Goal: Share content: Share content

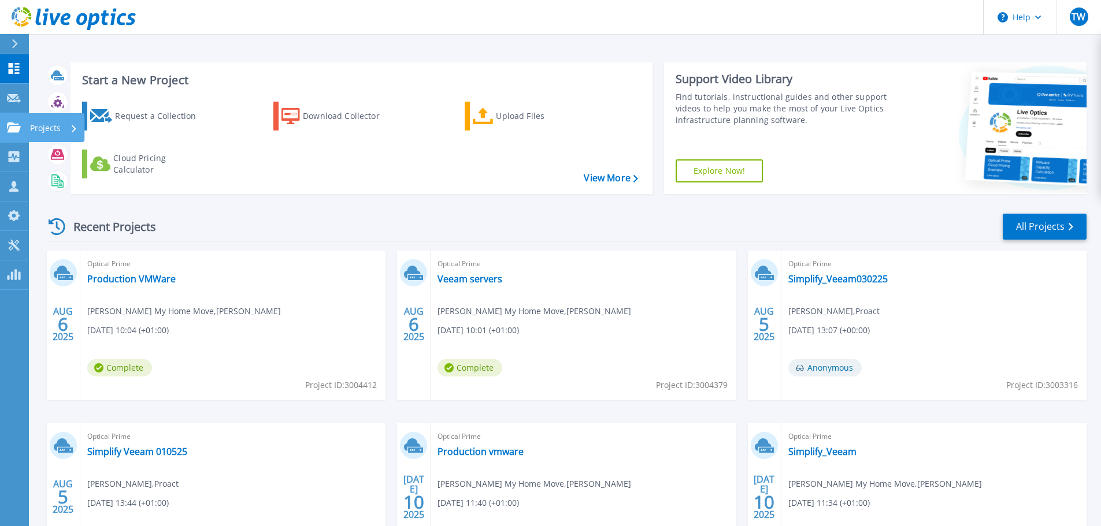
click at [47, 129] on p "Projects" at bounding box center [45, 128] width 31 height 30
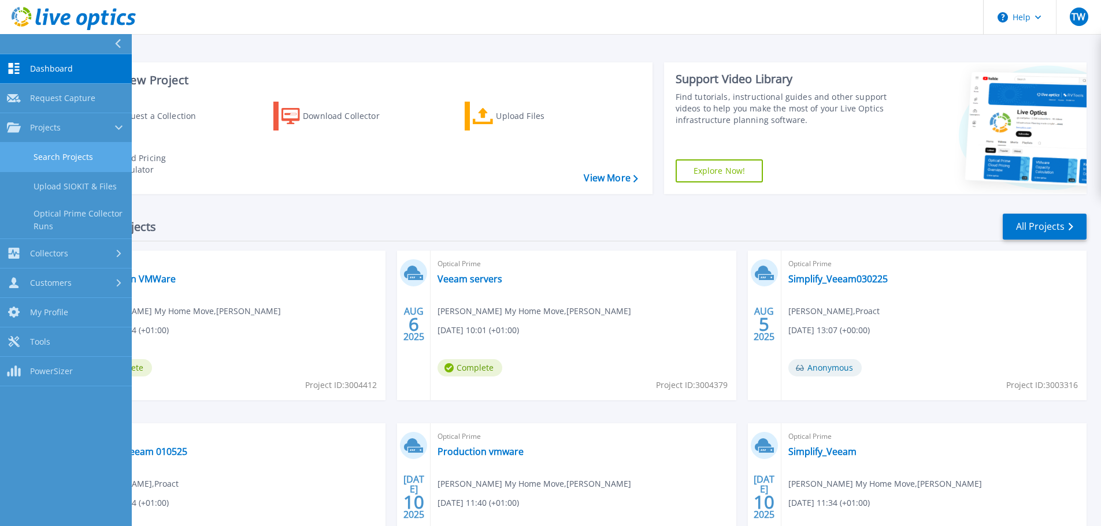
click at [68, 154] on link "Search Projects" at bounding box center [66, 157] width 132 height 29
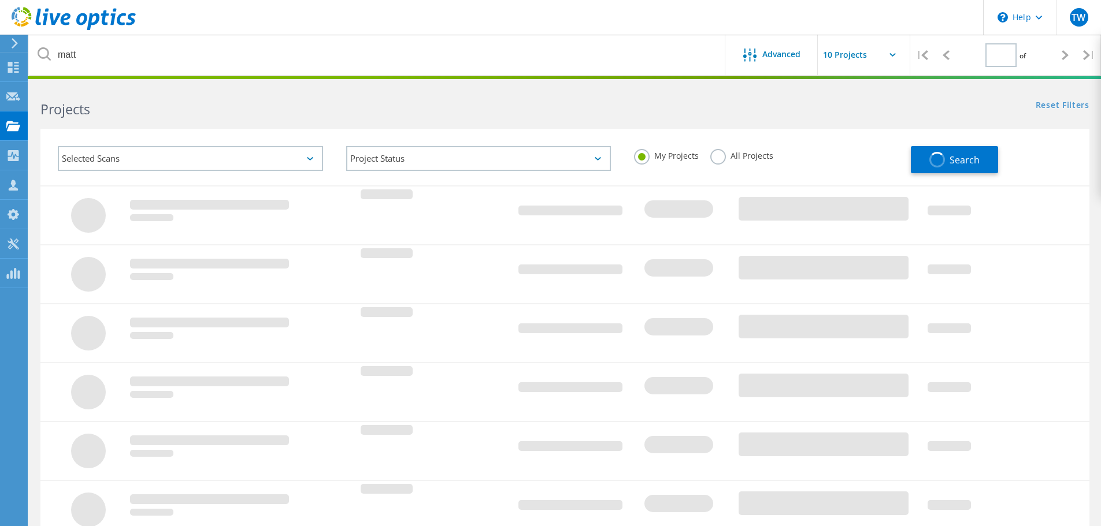
type input "1"
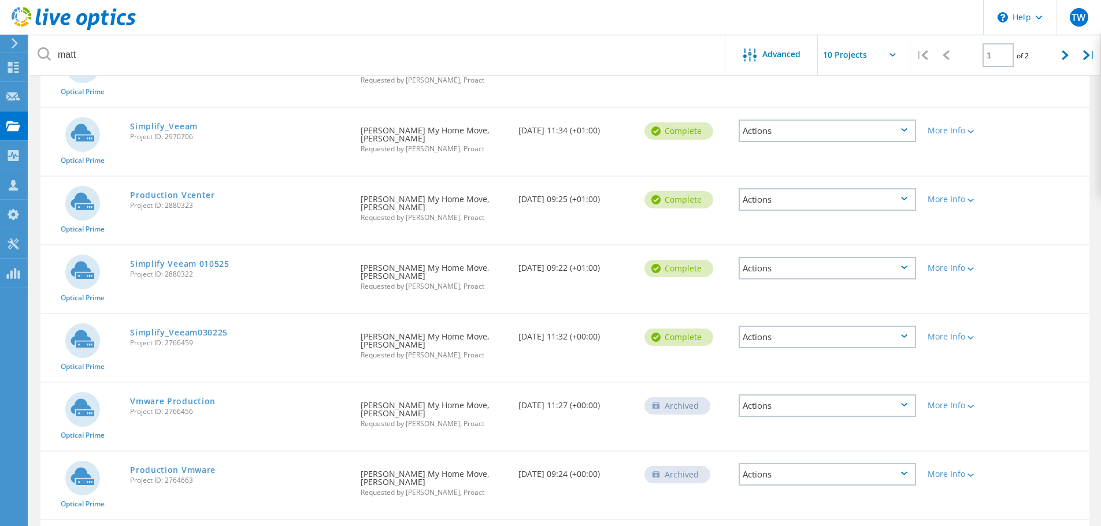
scroll to position [339, 0]
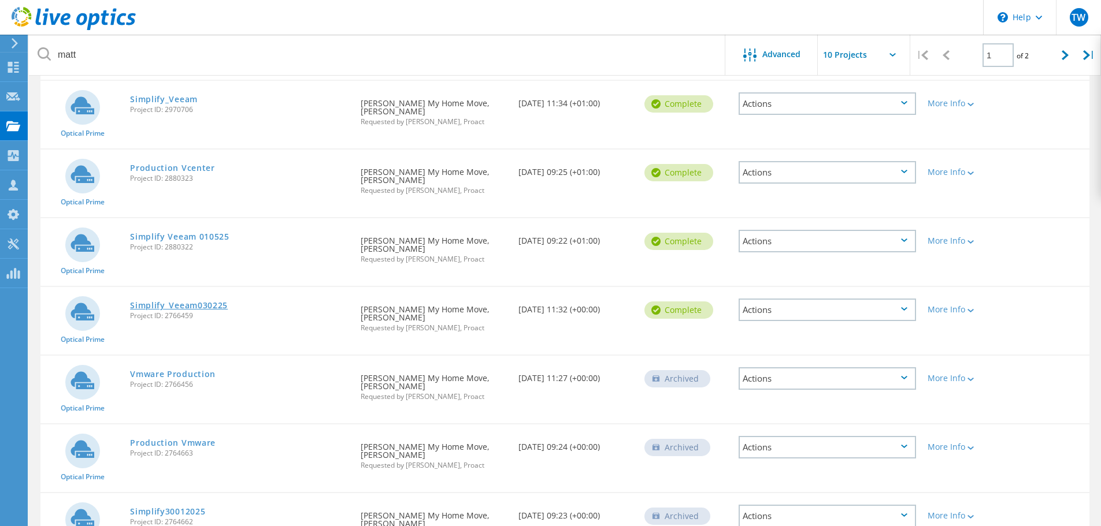
click at [211, 302] on link "Simplify_Veeam030225" at bounding box center [179, 306] width 98 height 8
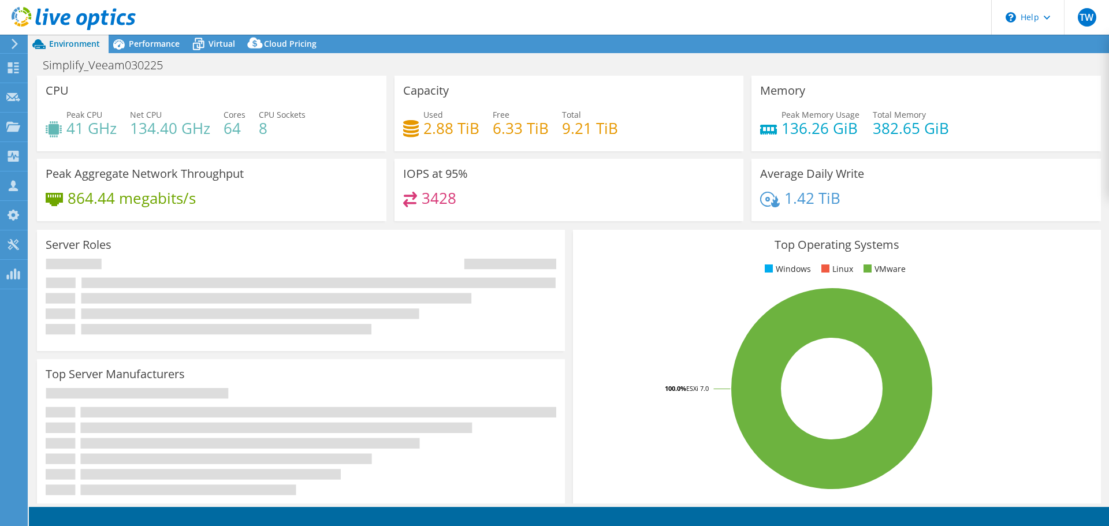
select select "EULondon"
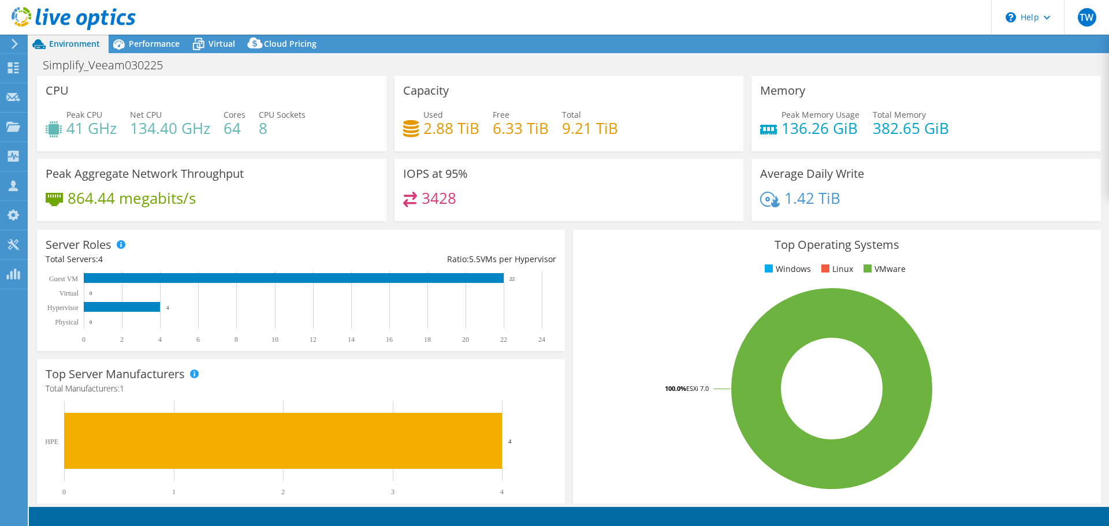
select select "EULondon"
select select "USD"
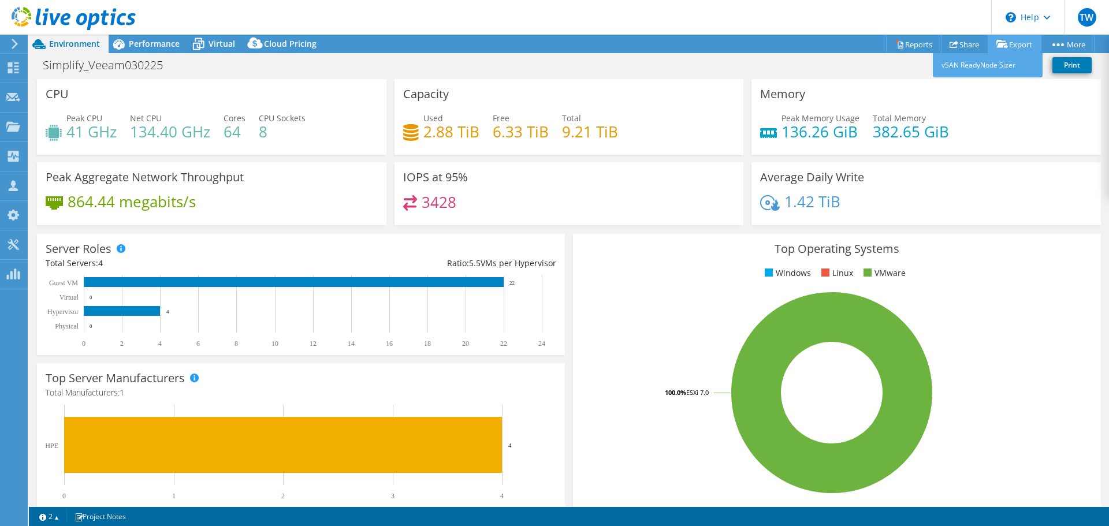
click at [1010, 46] on link "Export" at bounding box center [1015, 44] width 54 height 18
click at [912, 43] on link "Reports" at bounding box center [913, 44] width 55 height 18
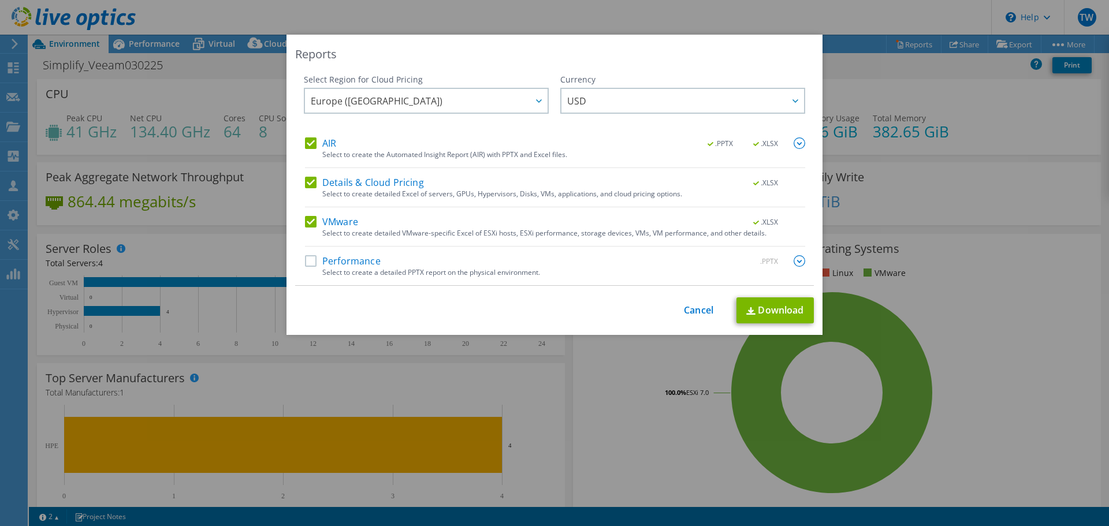
drag, startPoint x: 309, startPoint y: 181, endPoint x: 307, endPoint y: 168, distance: 14.0
click at [308, 181] on label "Details & Cloud Pricing" at bounding box center [364, 183] width 119 height 12
click at [0, 0] on input "Details & Cloud Pricing" at bounding box center [0, 0] width 0 height 0
click at [309, 146] on label "AIR" at bounding box center [320, 144] width 31 height 12
click at [0, 0] on input "AIR" at bounding box center [0, 0] width 0 height 0
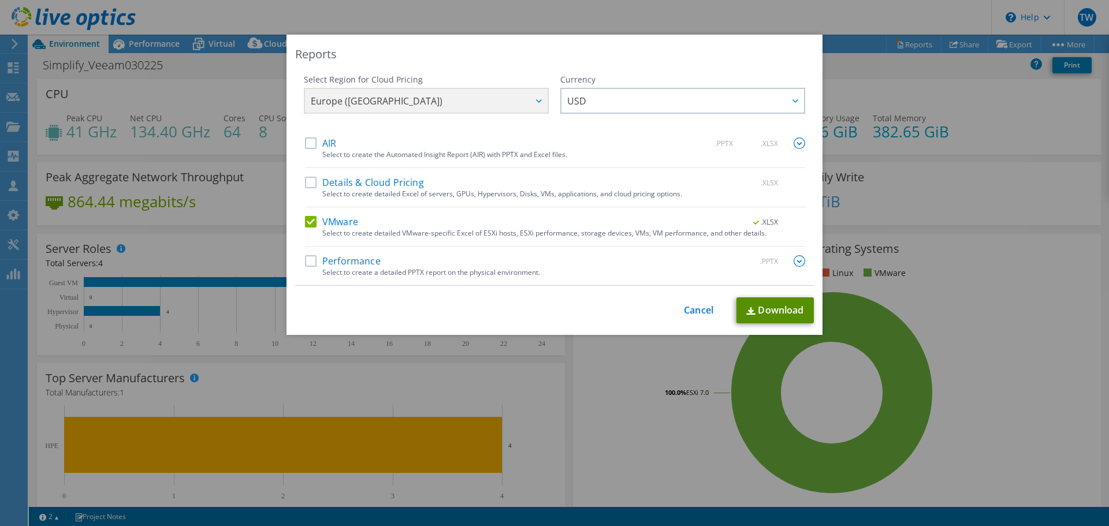
click at [760, 307] on link "Download" at bounding box center [775, 311] width 77 height 26
click at [695, 314] on link "Cancel" at bounding box center [698, 310] width 29 height 11
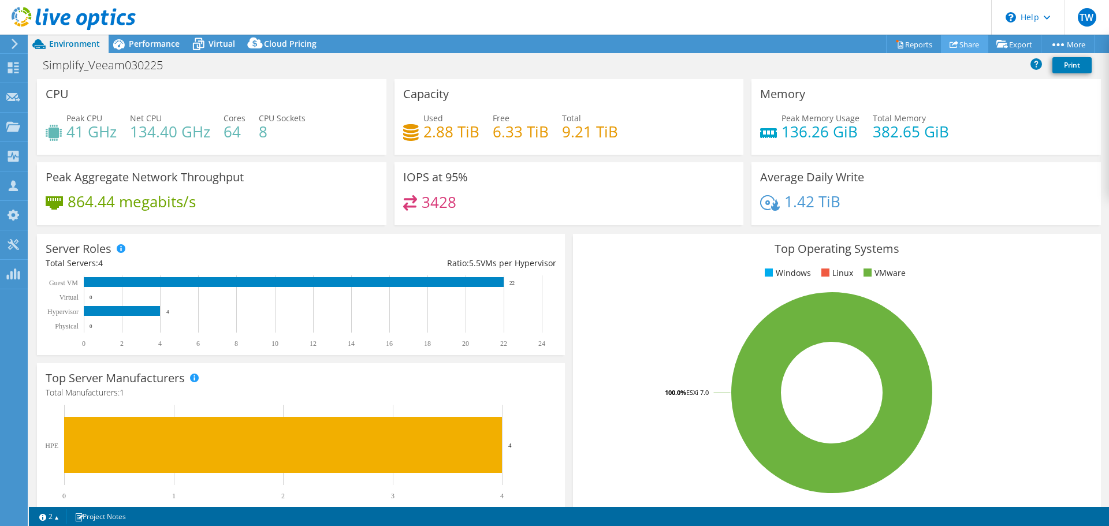
click at [956, 41] on link "Share" at bounding box center [964, 44] width 47 height 18
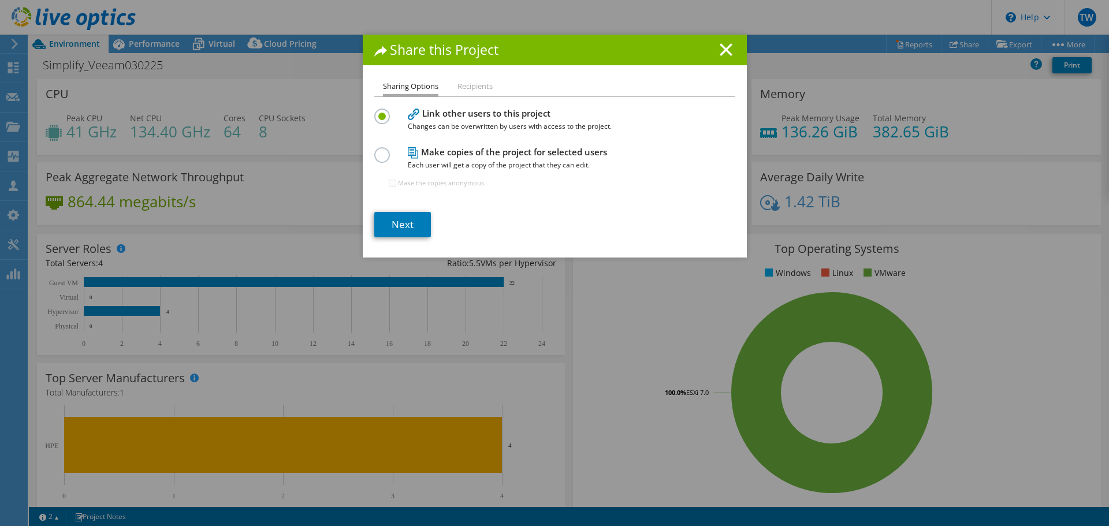
drag, startPoint x: 381, startPoint y: 155, endPoint x: 392, endPoint y: 184, distance: 30.9
click at [380, 150] on label at bounding box center [384, 148] width 20 height 3
click at [0, 0] on input "radio" at bounding box center [0, 0] width 0 height 0
click at [408, 221] on link "Next" at bounding box center [402, 224] width 57 height 25
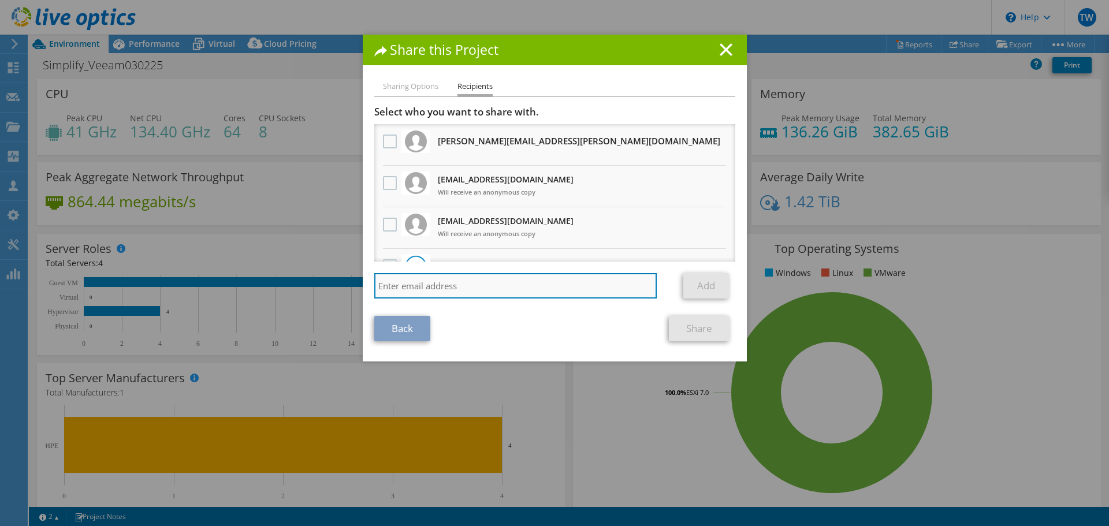
click at [443, 290] on input "search" at bounding box center [515, 285] width 283 height 25
paste input "evine.Ndongala@arrow.com"
click at [374, 287] on input "evine.Ndongala@arrow.com" at bounding box center [515, 285] width 283 height 25
type input "kevine.Ndongala@arrow.com"
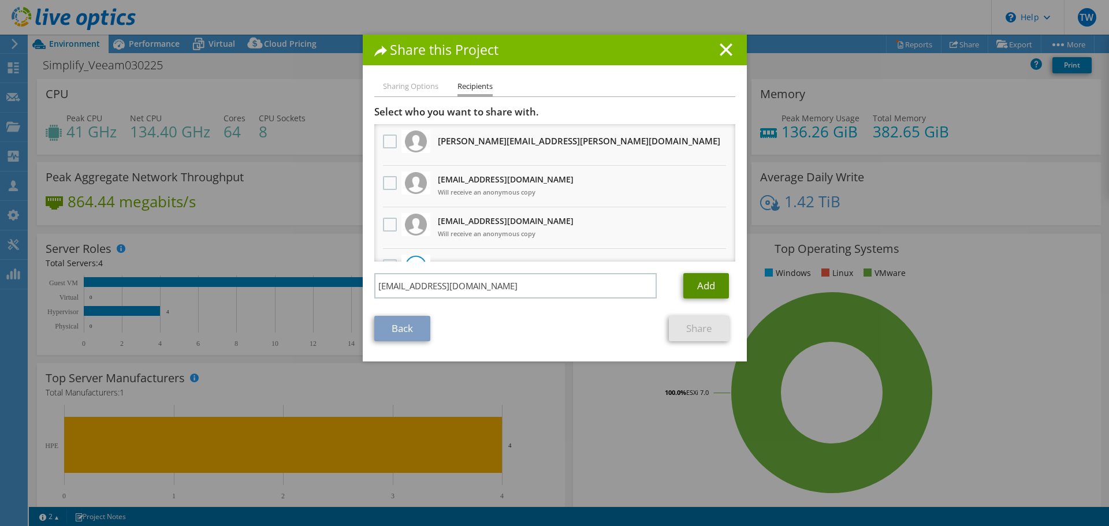
click at [705, 283] on link "Add" at bounding box center [707, 285] width 46 height 25
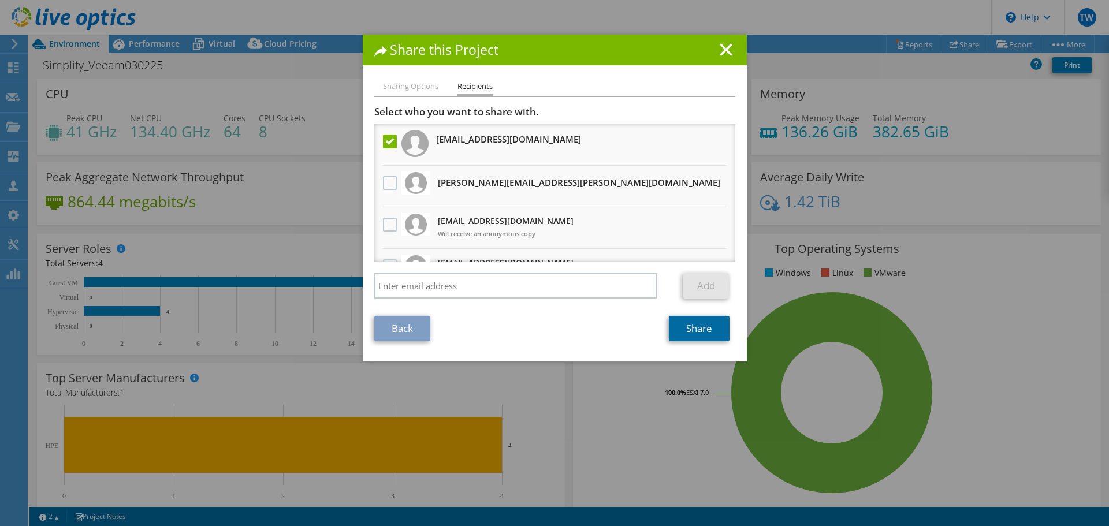
click at [680, 330] on link "Share" at bounding box center [699, 328] width 61 height 25
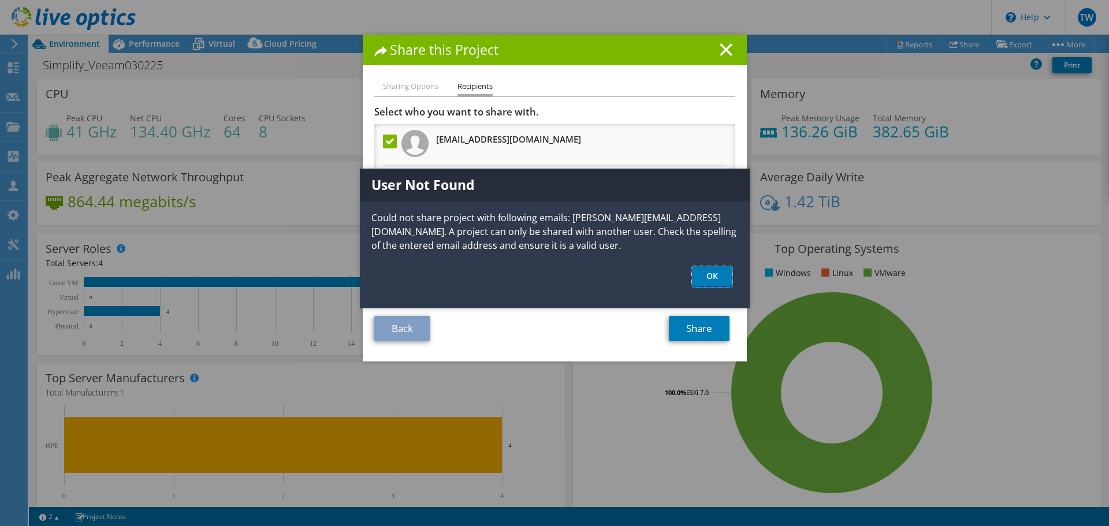
click at [721, 272] on link "OK" at bounding box center [712, 276] width 40 height 21
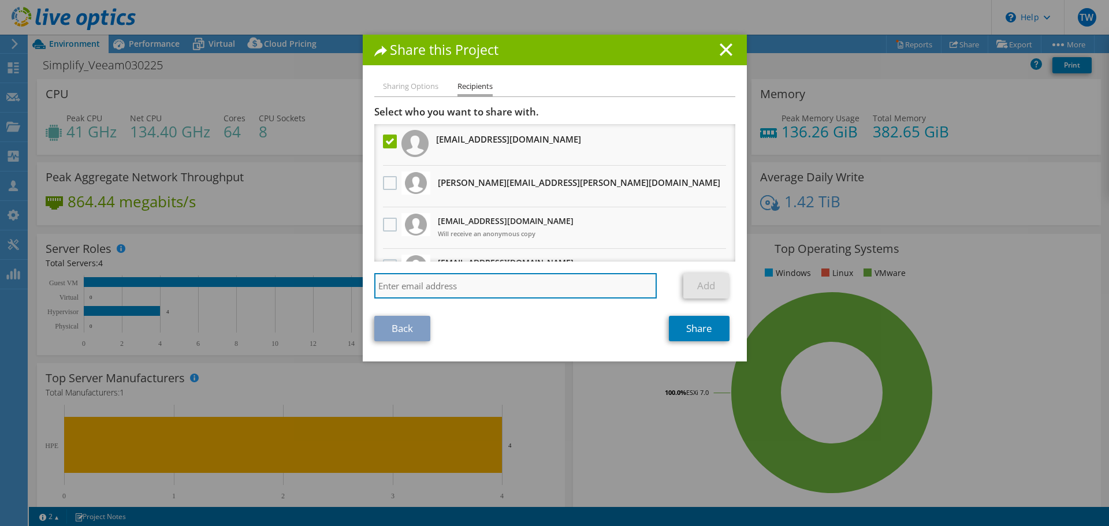
click at [426, 279] on input "search" at bounding box center [515, 285] width 283 height 25
click at [424, 285] on input "search" at bounding box center [515, 285] width 283 height 25
paste input "kevine.ndongala@arrow.com"
type input "kevine.ndongala@arrow.com"
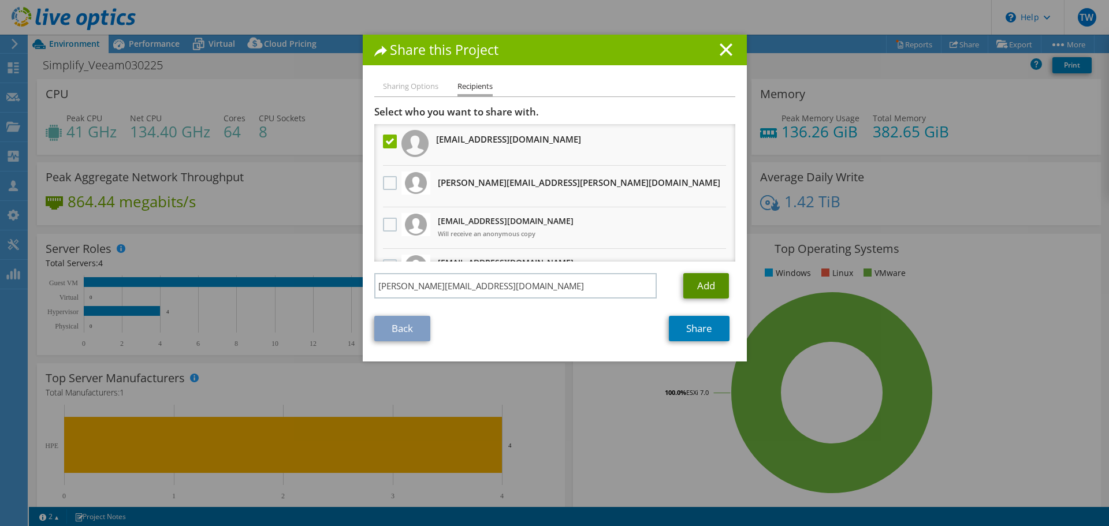
click at [705, 280] on link "Add" at bounding box center [707, 285] width 46 height 25
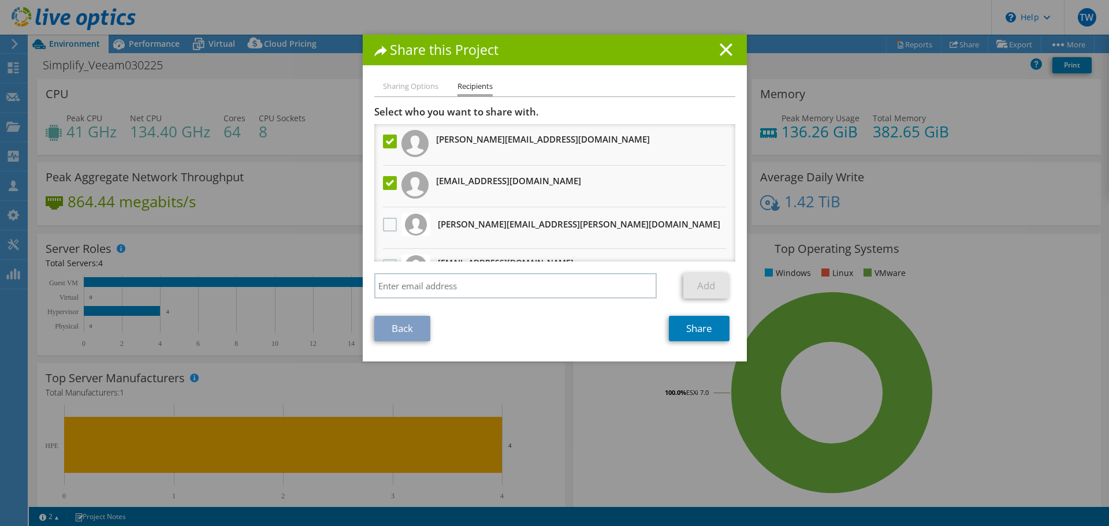
click at [387, 184] on label at bounding box center [391, 183] width 17 height 14
click at [0, 0] on input "checkbox" at bounding box center [0, 0] width 0 height 0
click at [688, 324] on link "Share" at bounding box center [699, 328] width 61 height 25
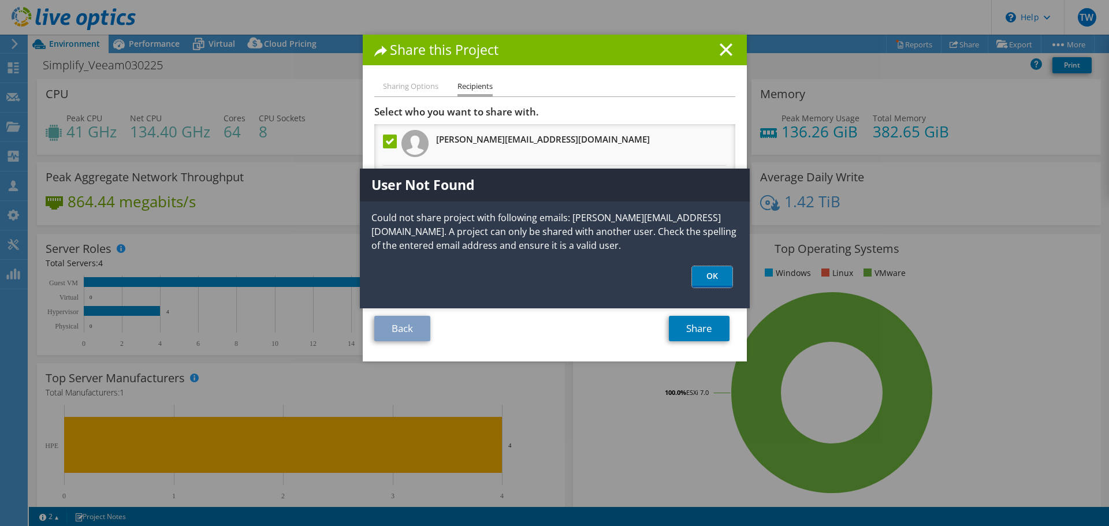
click at [700, 279] on link "OK" at bounding box center [712, 276] width 40 height 21
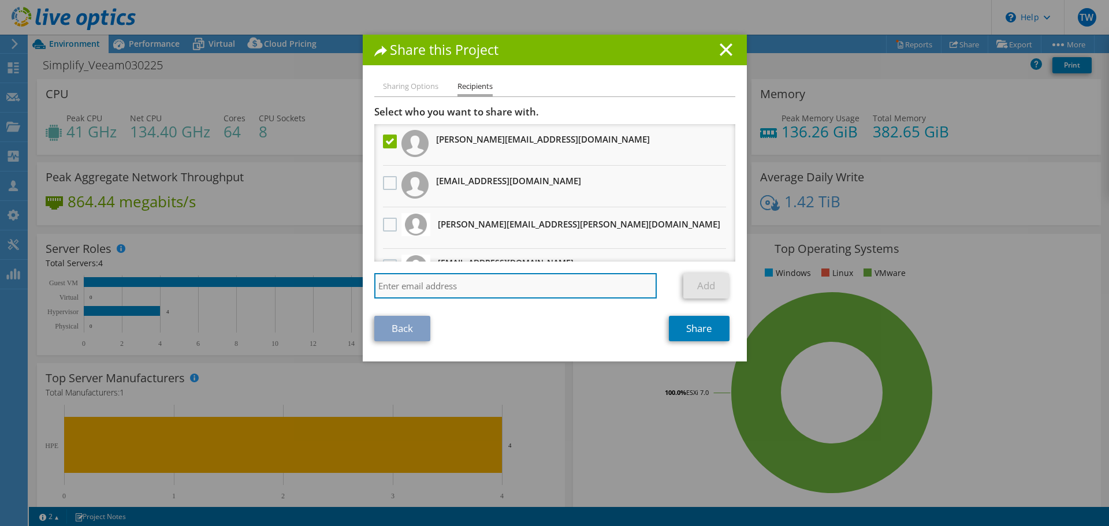
click at [471, 287] on input "search" at bounding box center [515, 285] width 283 height 25
paste input "larabi.mazari@arrow.com"
type input "larabi.mazari@arrow.com"
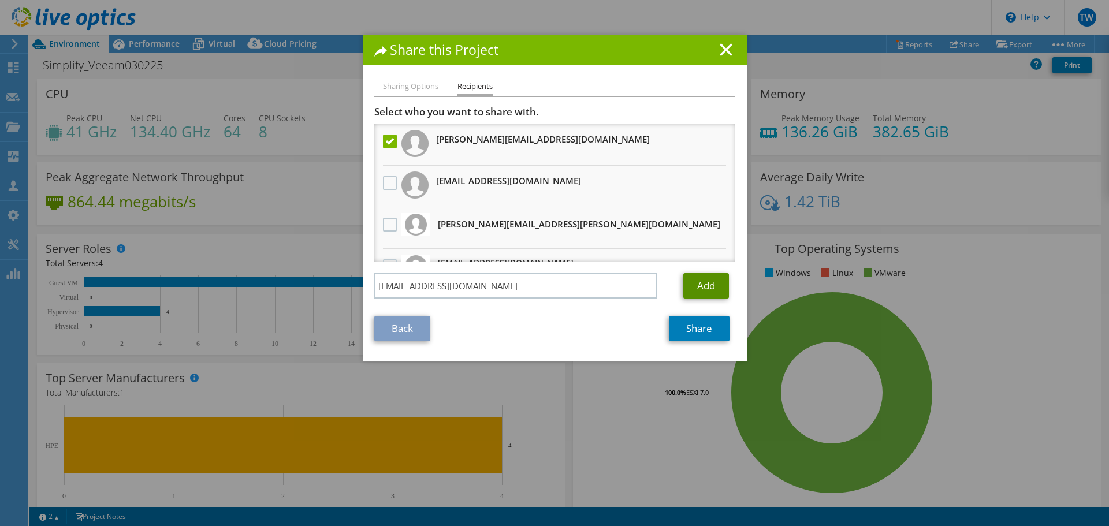
click at [704, 282] on link "Add" at bounding box center [707, 285] width 46 height 25
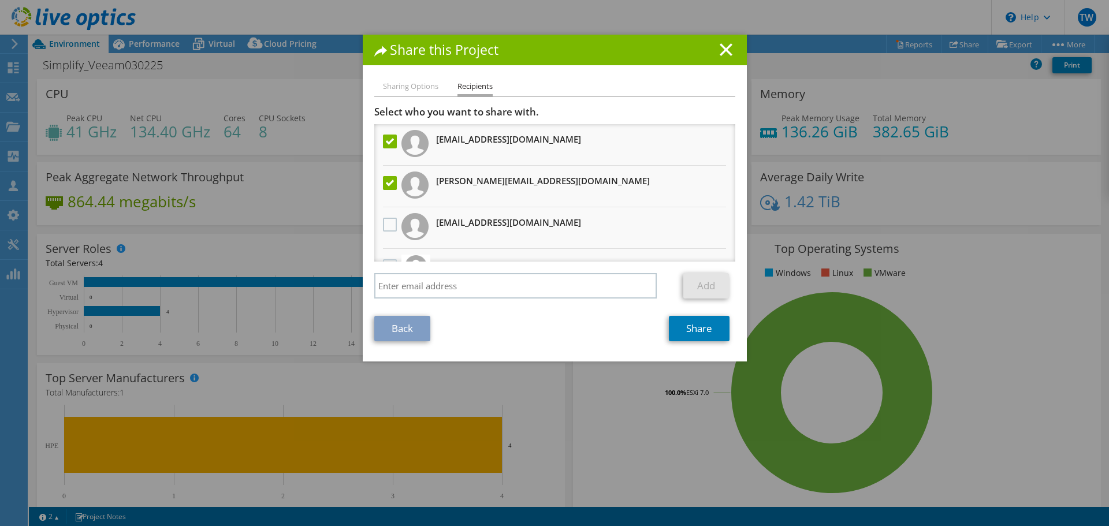
click at [385, 187] on label at bounding box center [391, 183] width 17 height 14
click at [0, 0] on input "checkbox" at bounding box center [0, 0] width 0 height 0
click at [674, 322] on link "Share" at bounding box center [699, 328] width 61 height 25
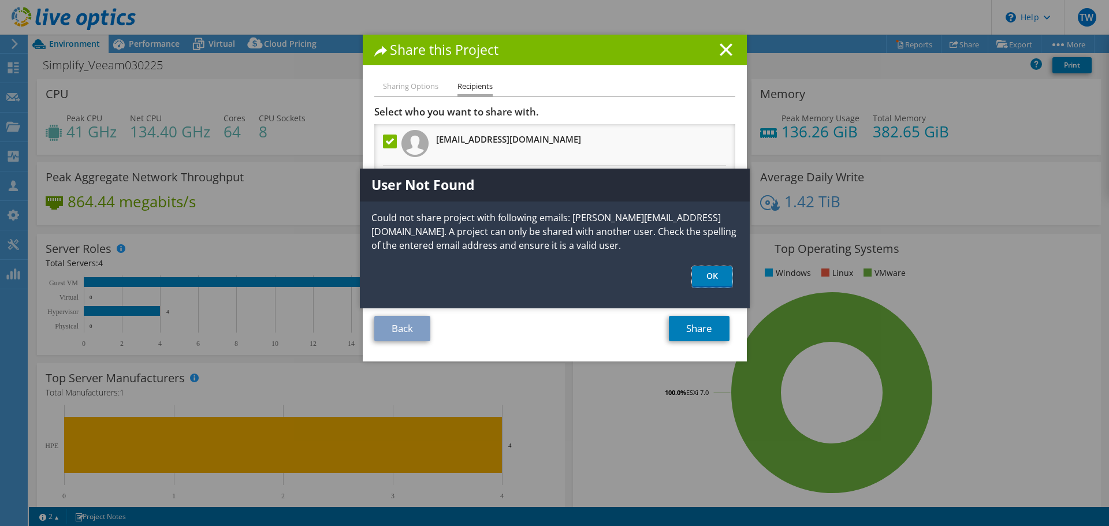
drag, startPoint x: 715, startPoint y: 276, endPoint x: 685, endPoint y: 272, distance: 29.7
click at [714, 276] on link "OK" at bounding box center [712, 276] width 40 height 21
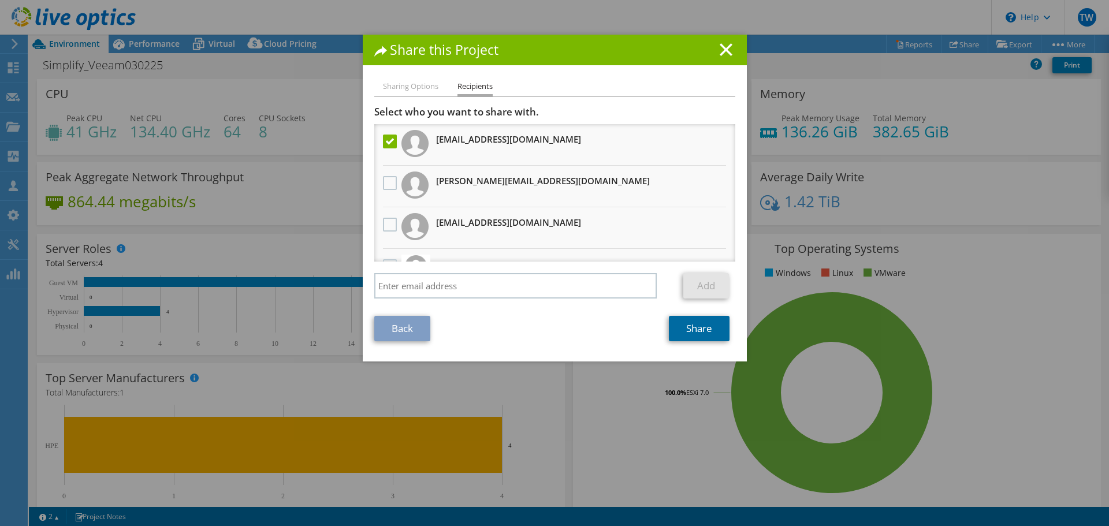
click at [674, 326] on link "Share" at bounding box center [699, 328] width 61 height 25
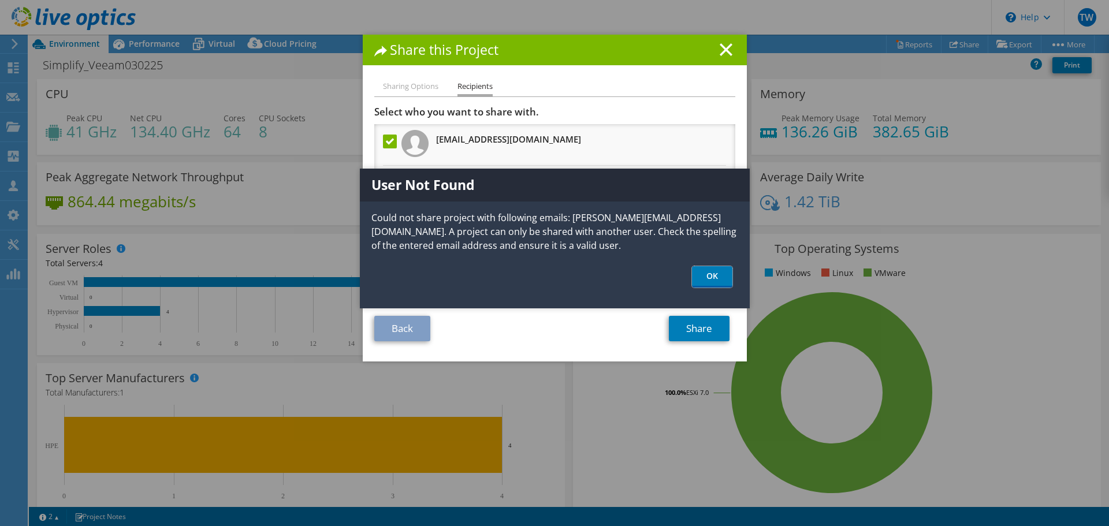
click at [714, 279] on link "OK" at bounding box center [712, 276] width 40 height 21
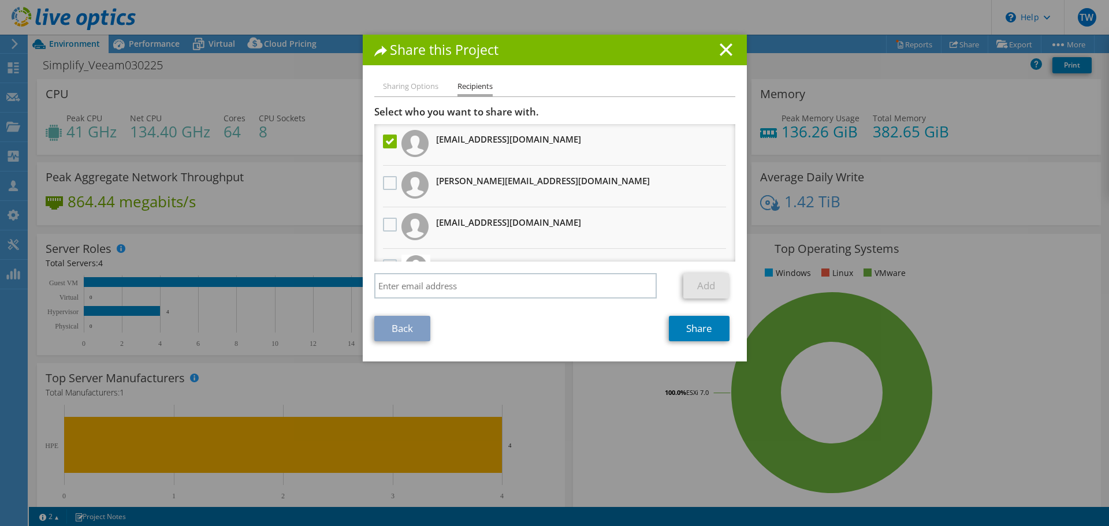
drag, startPoint x: 389, startPoint y: 142, endPoint x: 387, endPoint y: 164, distance: 22.6
click at [388, 142] on label at bounding box center [391, 142] width 17 height 14
click at [0, 0] on input "checkbox" at bounding box center [0, 0] width 0 height 0
click at [389, 180] on label at bounding box center [391, 183] width 17 height 14
click at [0, 0] on input "checkbox" at bounding box center [0, 0] width 0 height 0
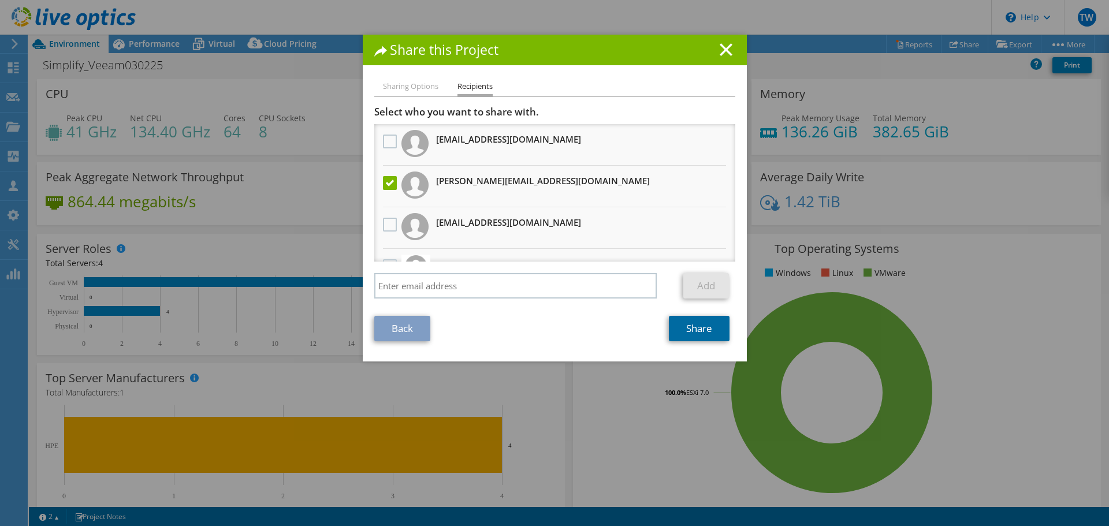
click at [688, 326] on link "Share" at bounding box center [699, 328] width 61 height 25
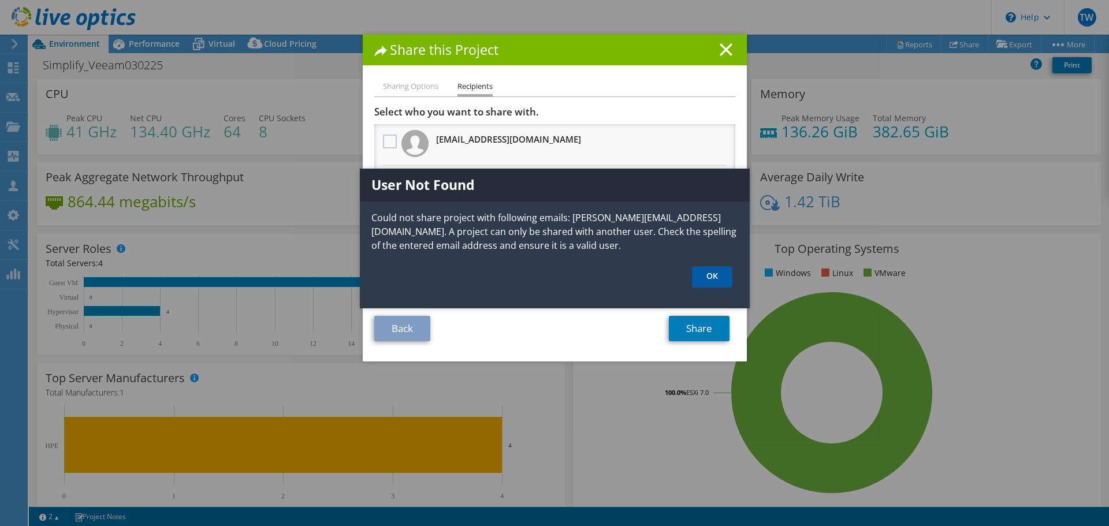
click at [711, 276] on link "OK" at bounding box center [712, 276] width 40 height 21
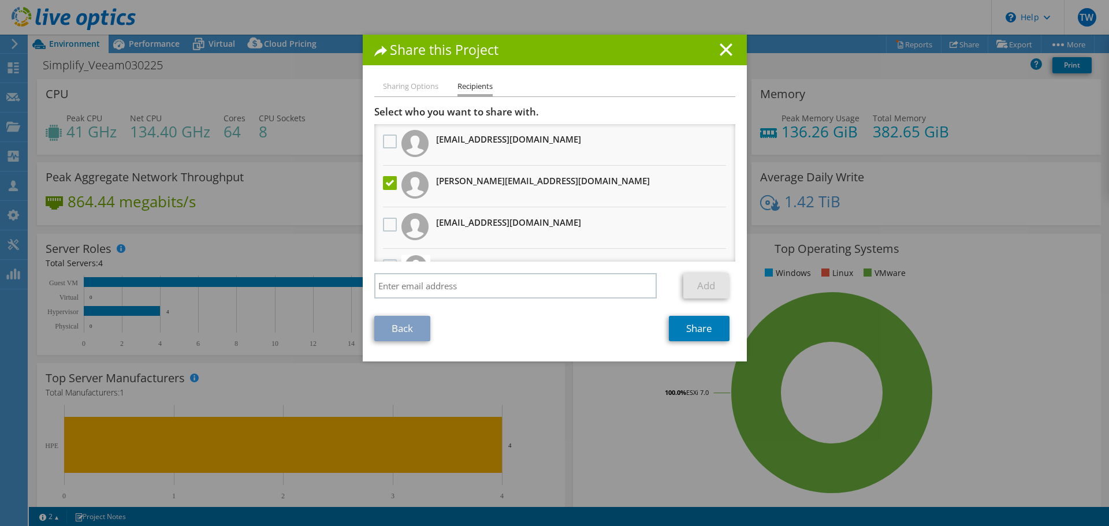
click at [391, 180] on label at bounding box center [391, 183] width 17 height 14
click at [0, 0] on input "checkbox" at bounding box center [0, 0] width 0 height 0
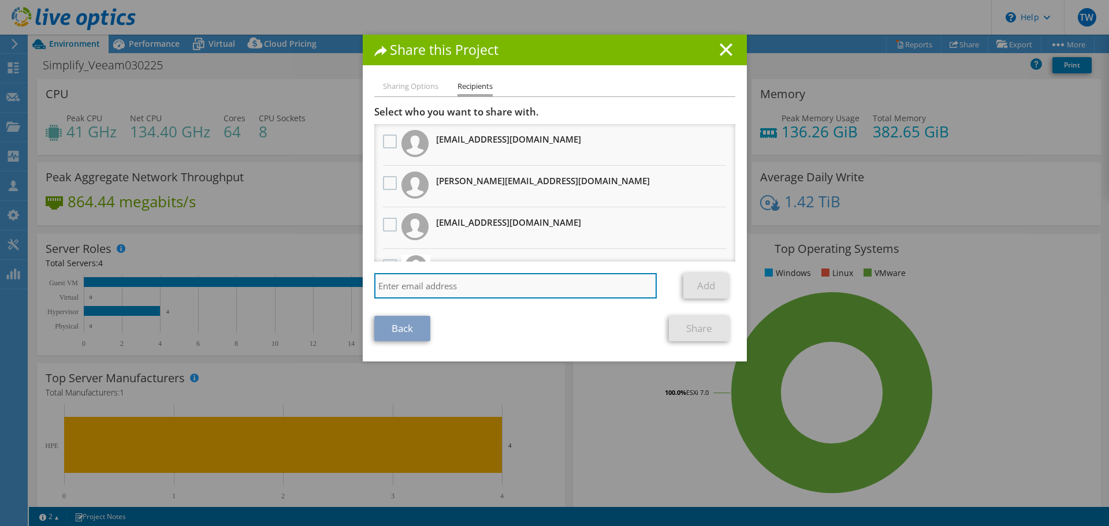
click at [396, 289] on input "search" at bounding box center [515, 285] width 283 height 25
paste input "arrowuk@dell.com"
type input "arrowuk@dell.com"
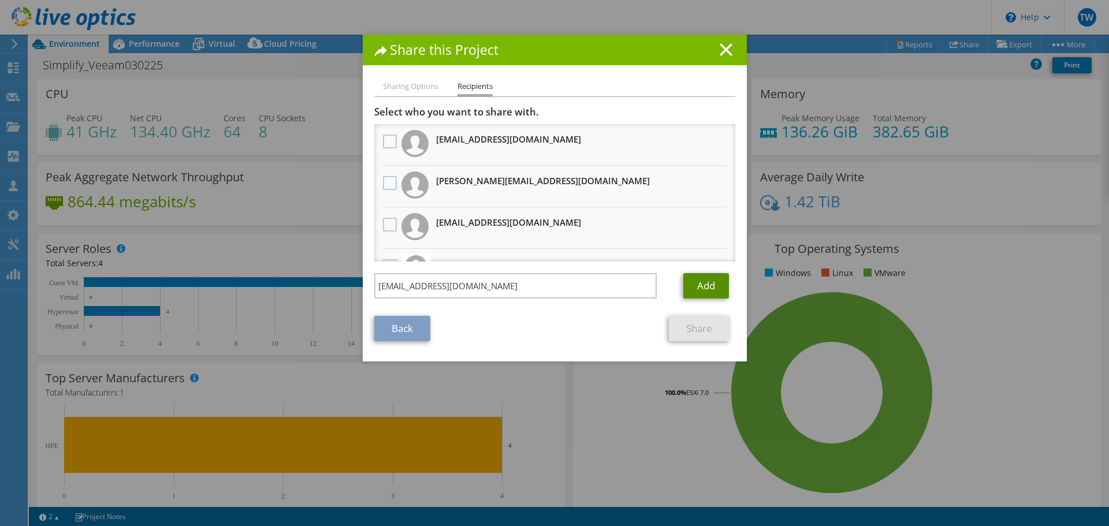
click at [718, 283] on link "Add" at bounding box center [707, 285] width 46 height 25
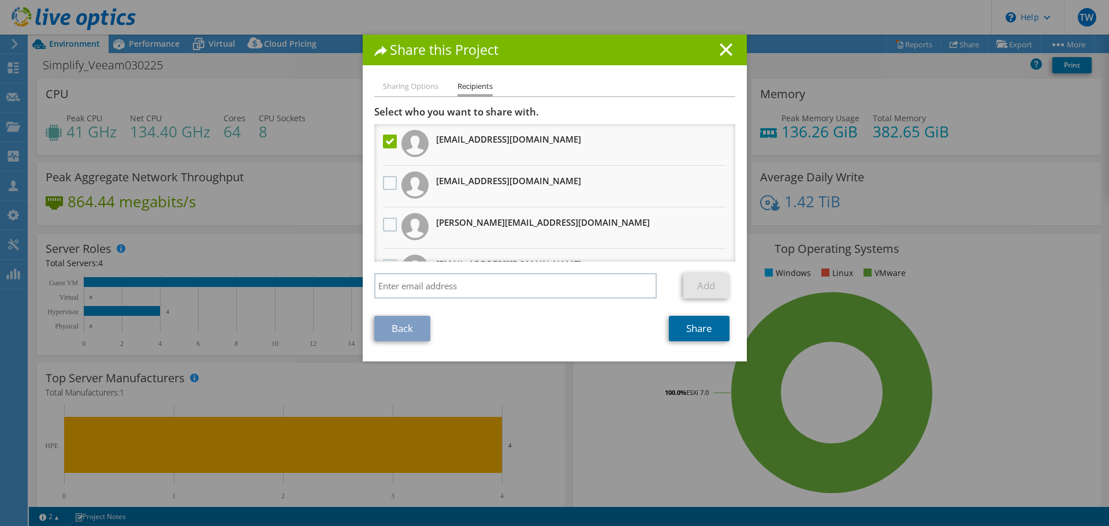
click at [697, 328] on link "Share" at bounding box center [699, 328] width 61 height 25
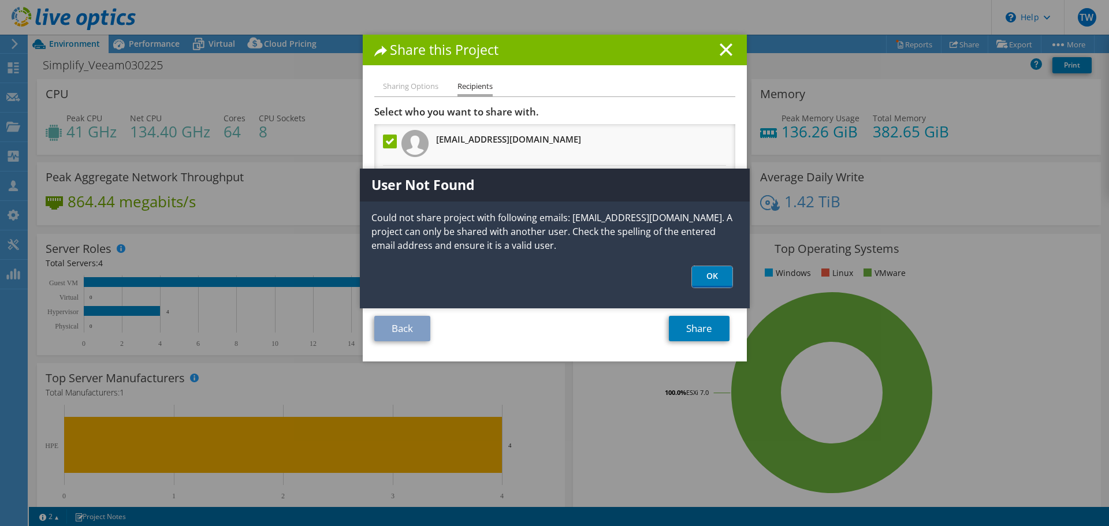
click at [695, 279] on link "OK" at bounding box center [712, 276] width 40 height 21
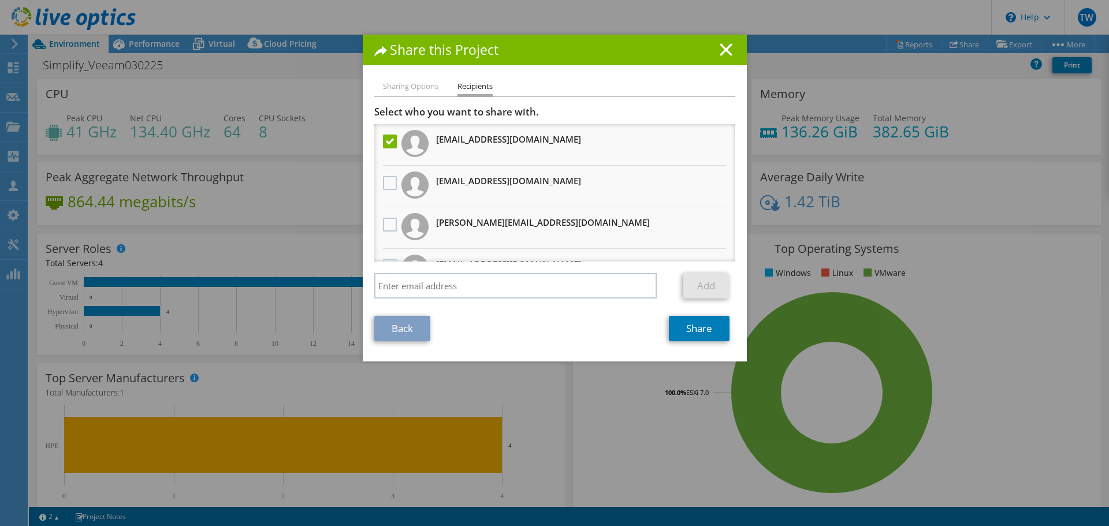
click at [723, 57] on div "Share this Project" at bounding box center [555, 50] width 384 height 31
click at [721, 46] on line at bounding box center [727, 50] width 12 height 12
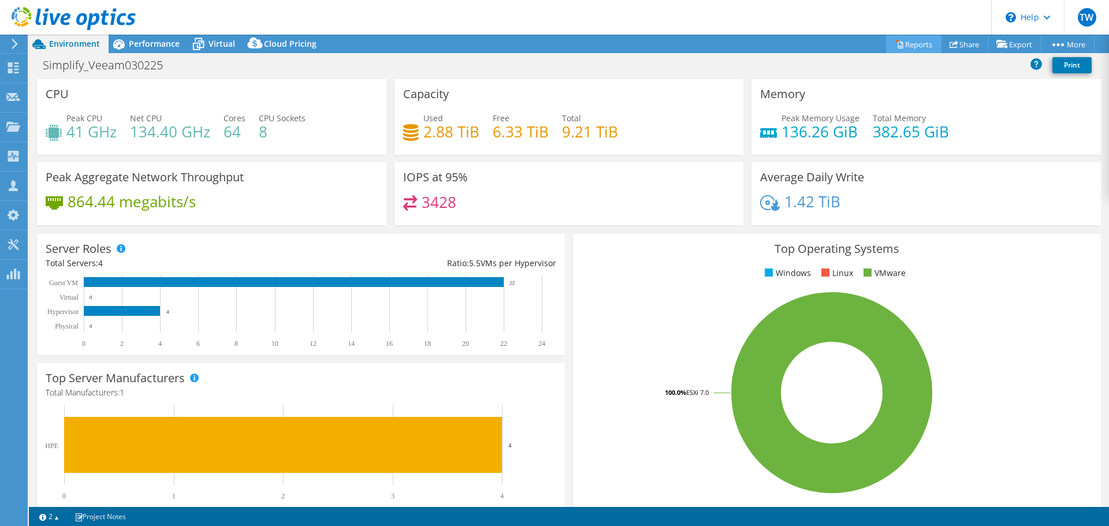
click at [904, 45] on link "Reports" at bounding box center [913, 44] width 55 height 18
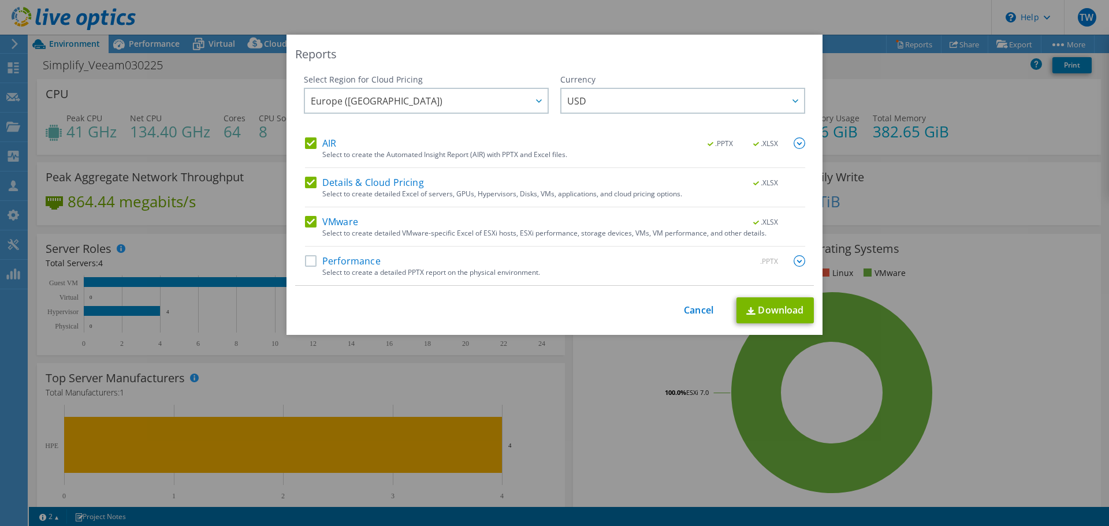
click at [310, 181] on label "Details & Cloud Pricing" at bounding box center [364, 183] width 119 height 12
click at [0, 0] on input "Details & Cloud Pricing" at bounding box center [0, 0] width 0 height 0
click at [305, 262] on label "Performance" at bounding box center [343, 261] width 76 height 12
click at [0, 0] on input "Performance" at bounding box center [0, 0] width 0 height 0
click at [760, 309] on link "Download" at bounding box center [775, 311] width 77 height 26
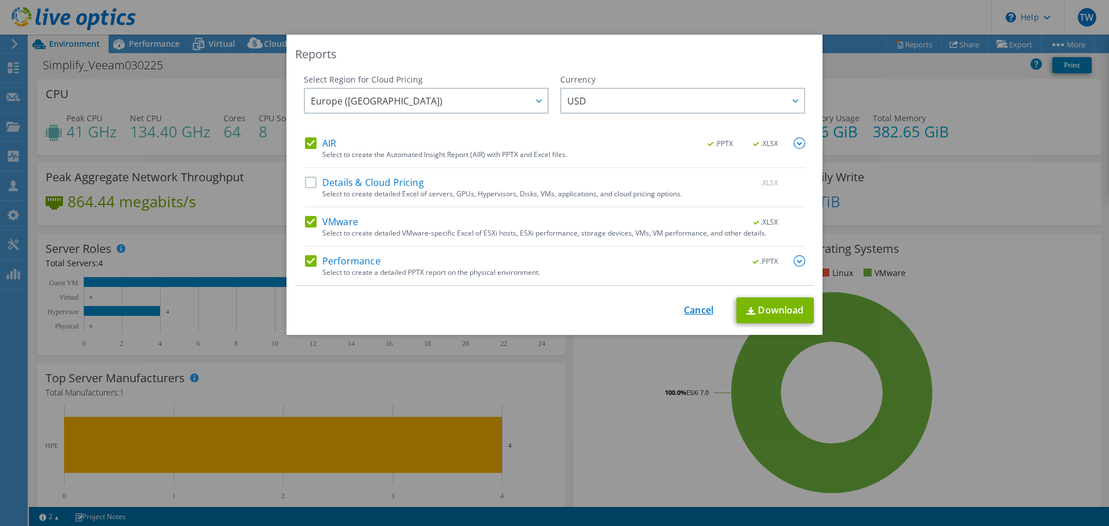
click at [697, 314] on link "Cancel" at bounding box center [698, 310] width 29 height 11
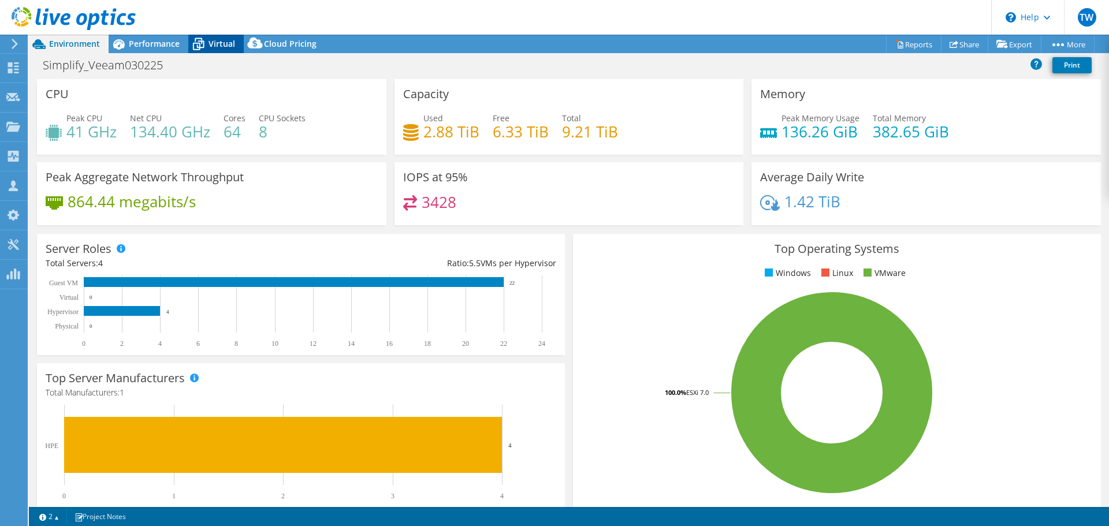
click at [207, 48] on icon at bounding box center [198, 44] width 20 height 20
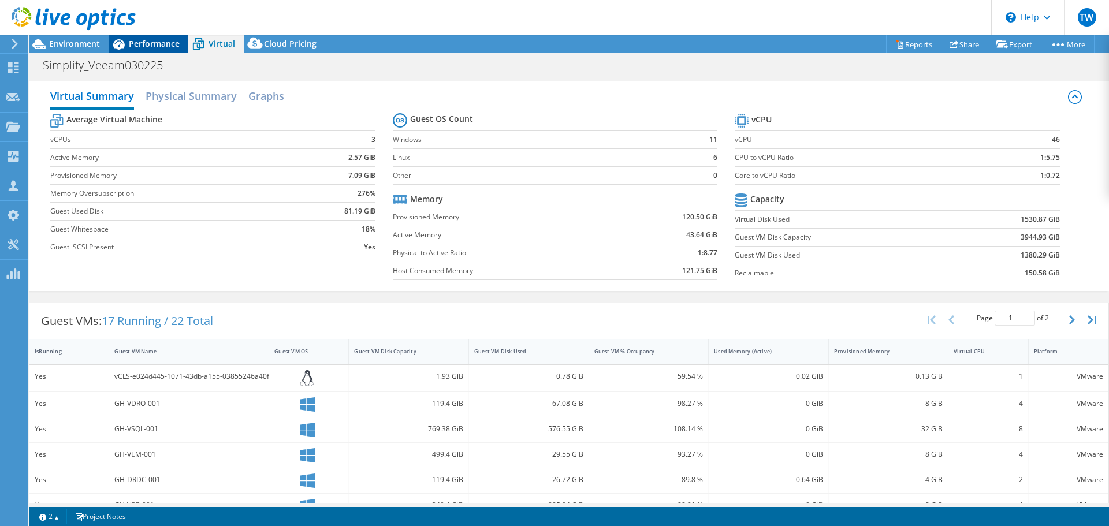
click at [144, 46] on span "Performance" at bounding box center [154, 43] width 51 height 11
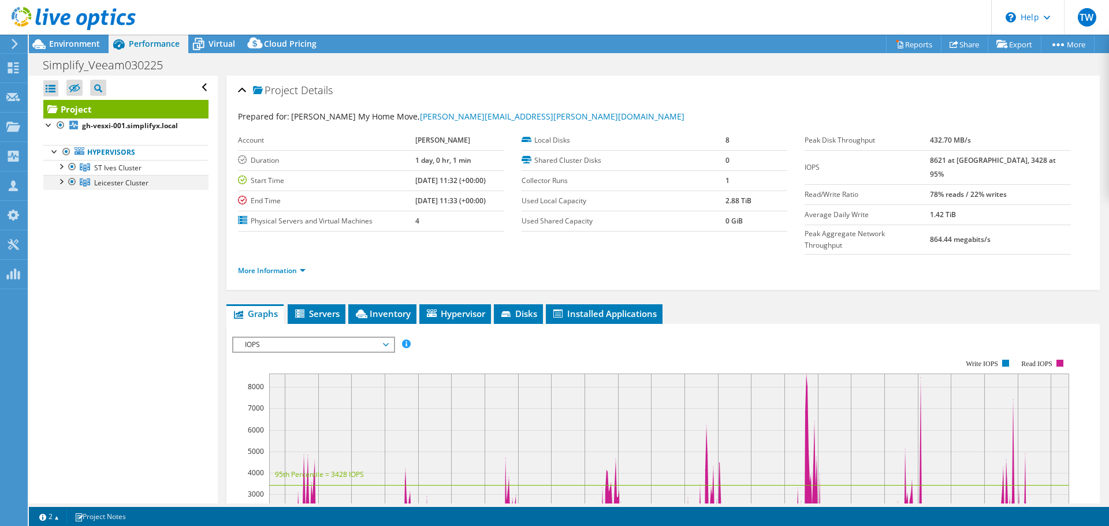
click at [71, 181] on div at bounding box center [72, 182] width 12 height 14
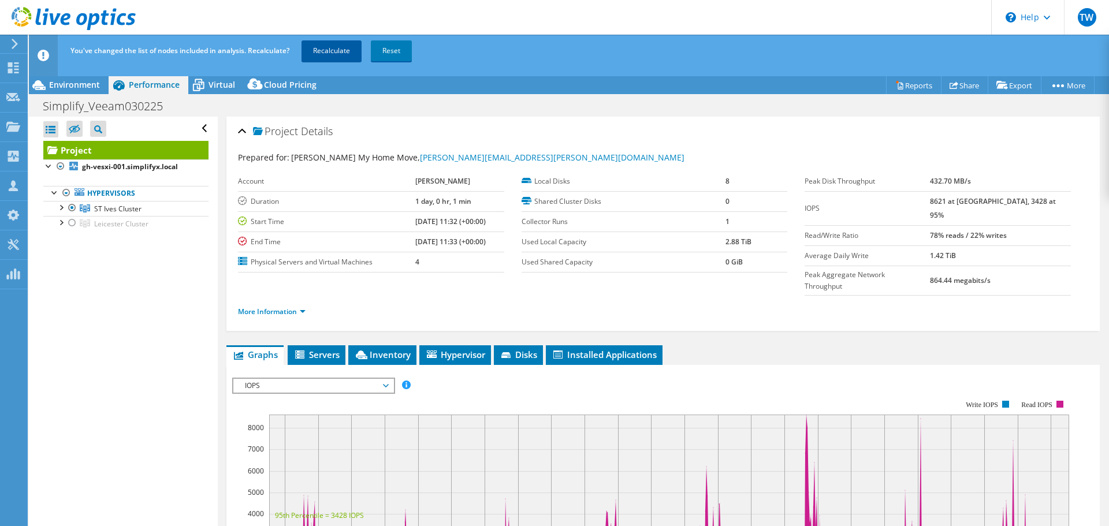
click at [324, 51] on link "Recalculate" at bounding box center [332, 50] width 60 height 21
click at [68, 83] on span "Environment" at bounding box center [74, 84] width 51 height 11
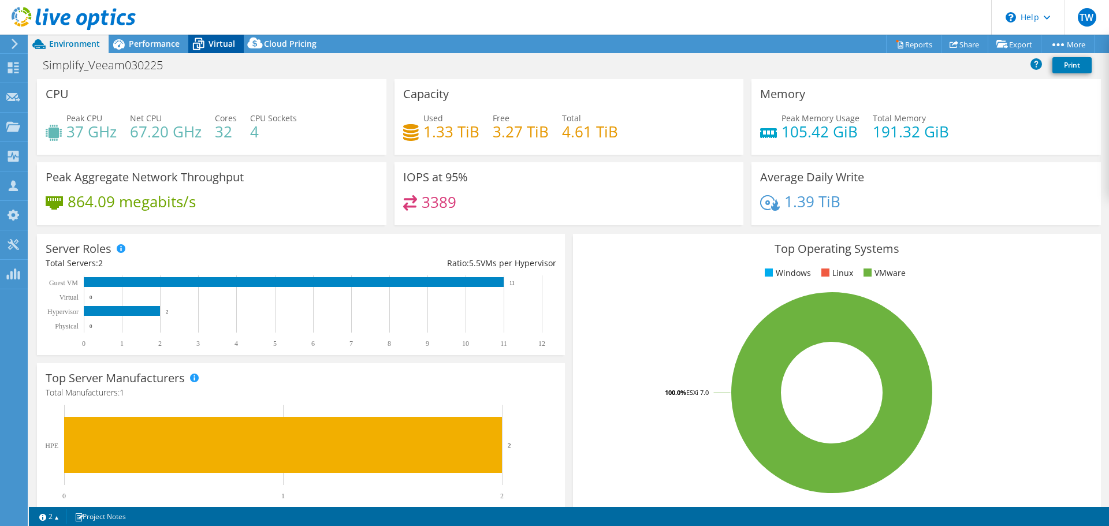
click at [211, 48] on span "Virtual" at bounding box center [222, 43] width 27 height 11
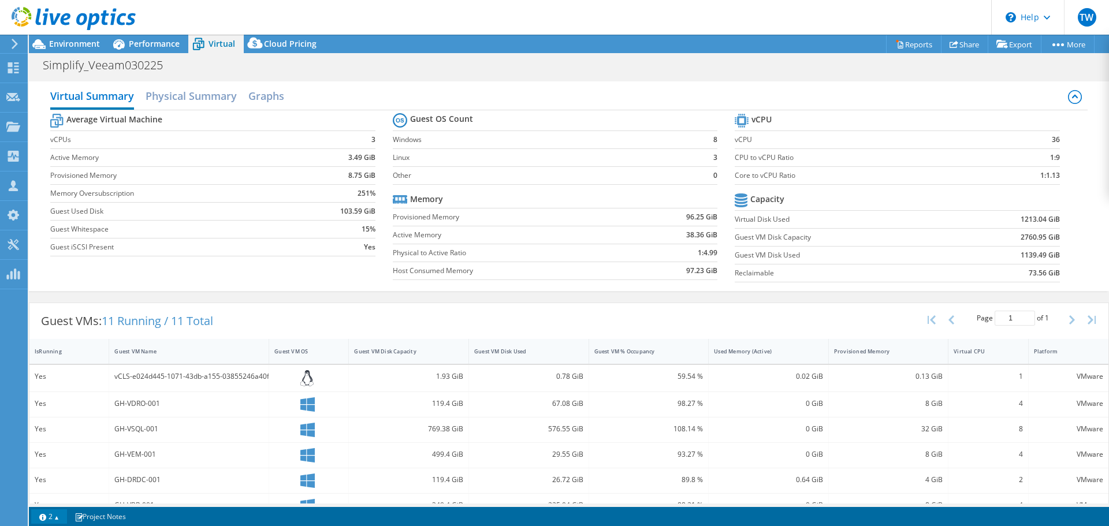
click at [54, 513] on link "2" at bounding box center [49, 517] width 36 height 14
